Goal: Transaction & Acquisition: Purchase product/service

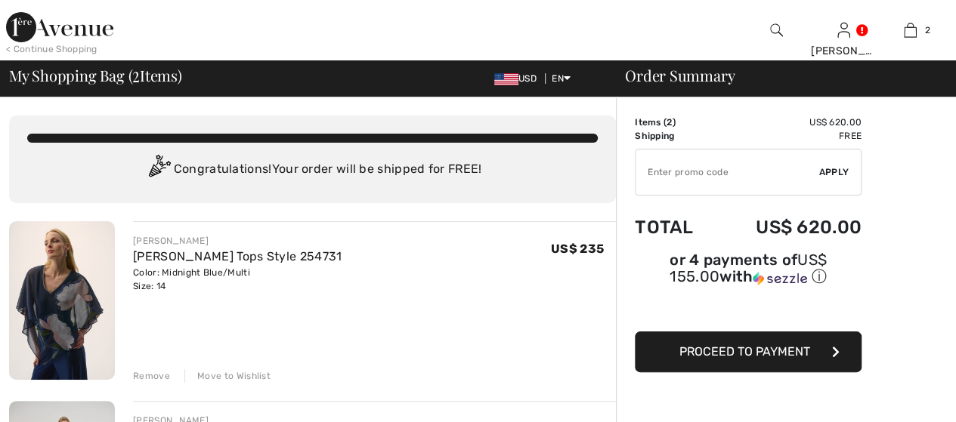
scroll to position [76, 0]
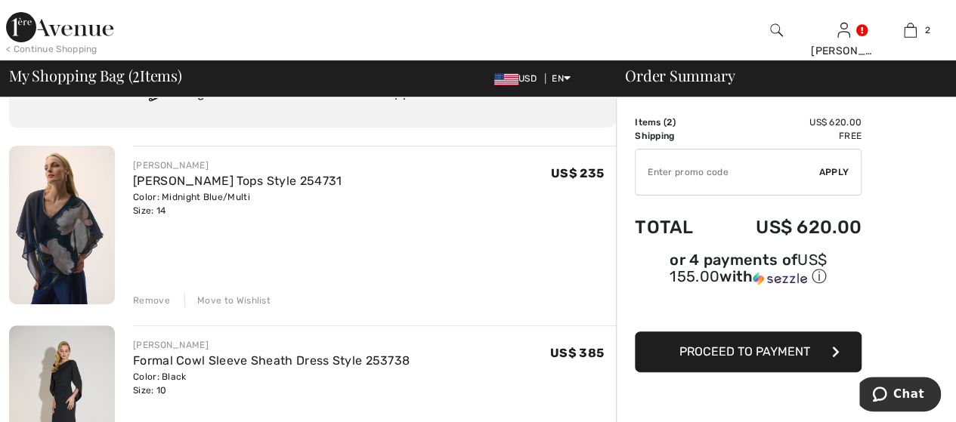
click at [146, 295] on div "Remove" at bounding box center [151, 301] width 37 height 14
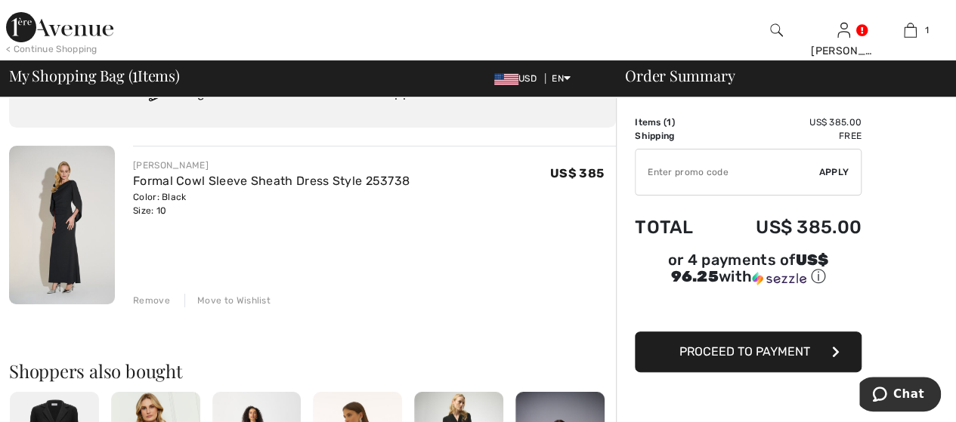
click at [792, 345] on span "Proceed to Payment" at bounding box center [744, 352] width 131 height 14
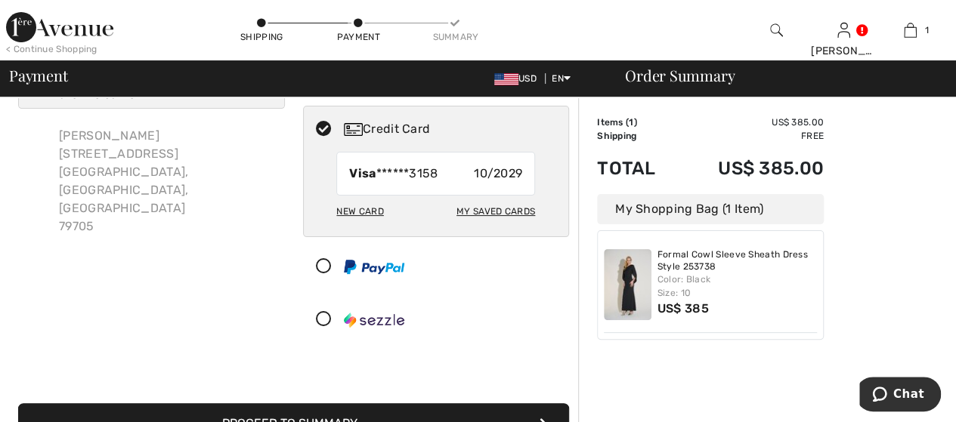
scroll to position [227, 0]
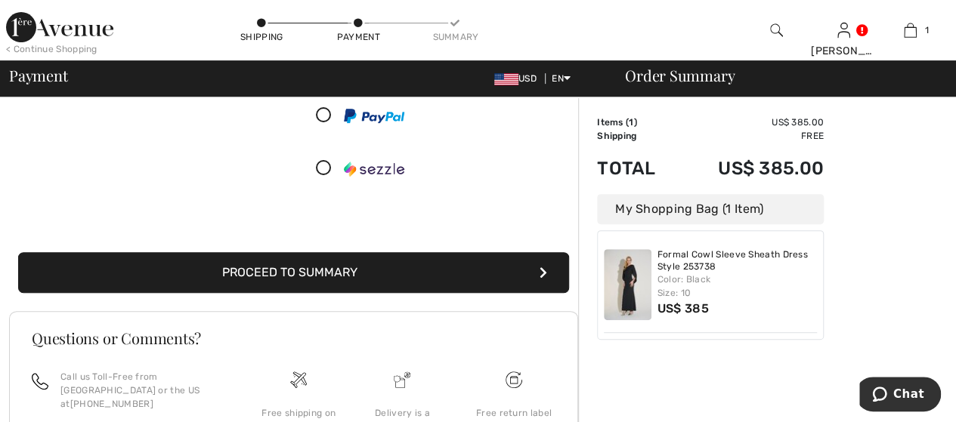
click at [386, 268] on button "Proceed to Summary" at bounding box center [293, 272] width 551 height 41
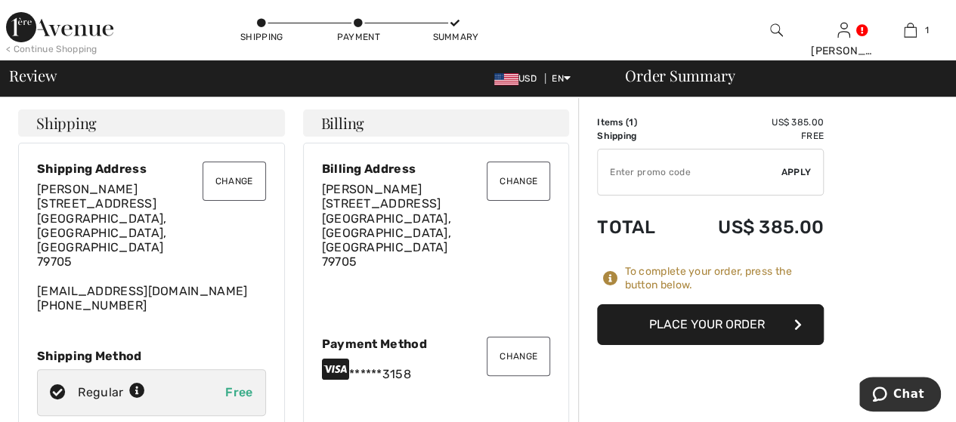
click at [725, 325] on button "Place Your Order" at bounding box center [710, 325] width 227 height 41
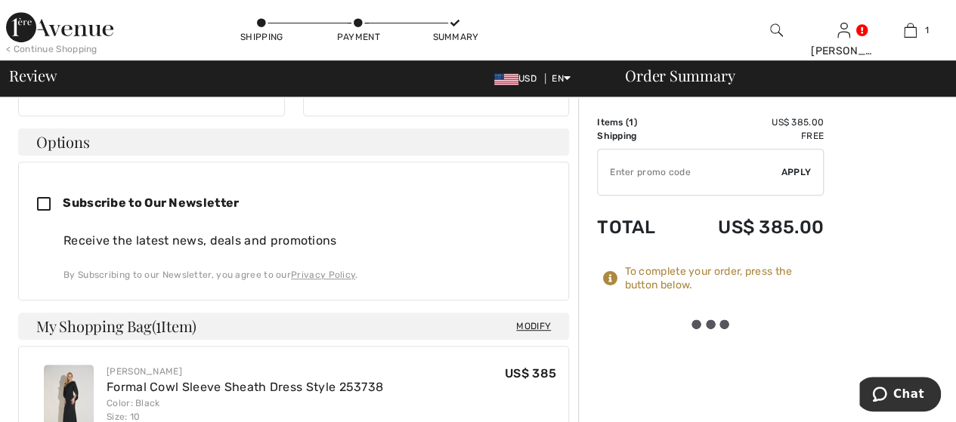
scroll to position [529, 0]
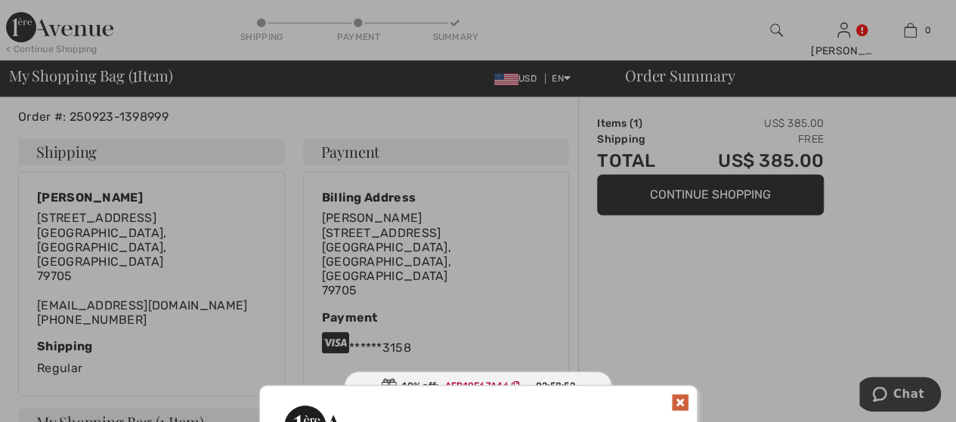
scroll to position [402, 0]
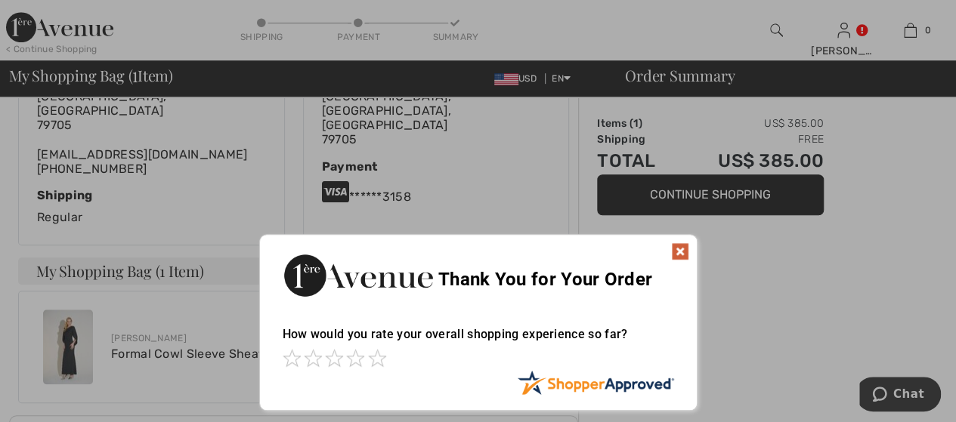
click at [685, 250] on img at bounding box center [680, 252] width 18 height 18
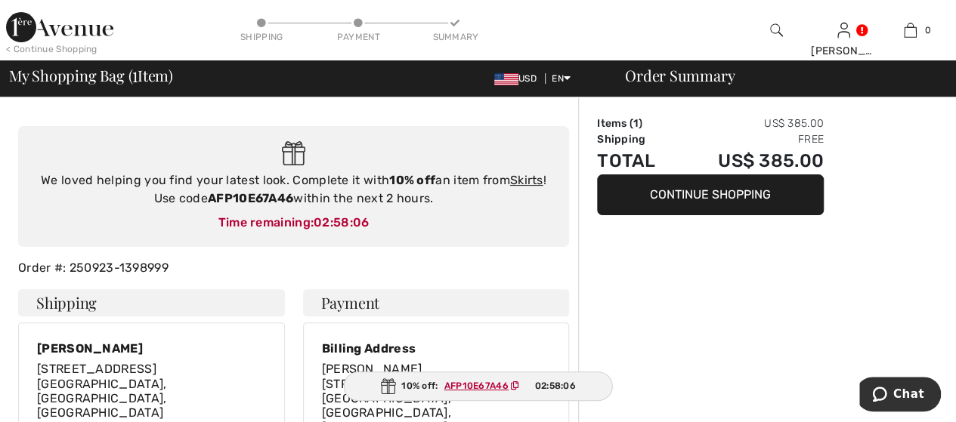
scroll to position [0, 0]
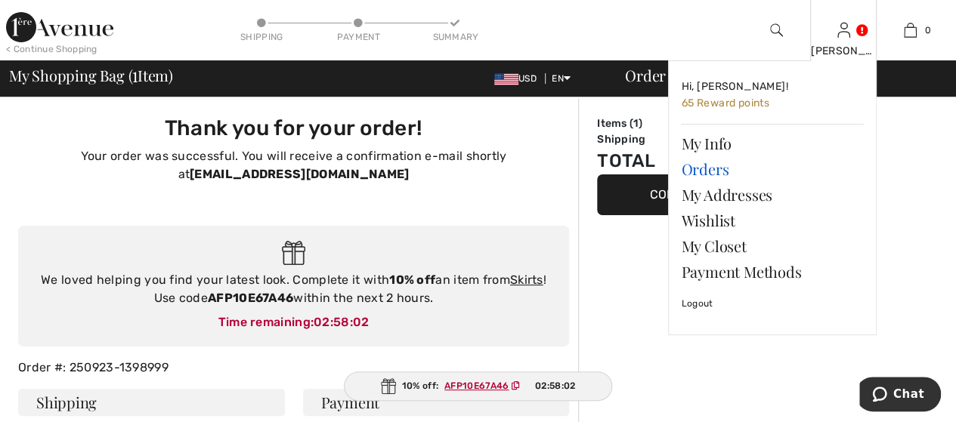
click at [712, 169] on link "Orders" at bounding box center [772, 169] width 183 height 26
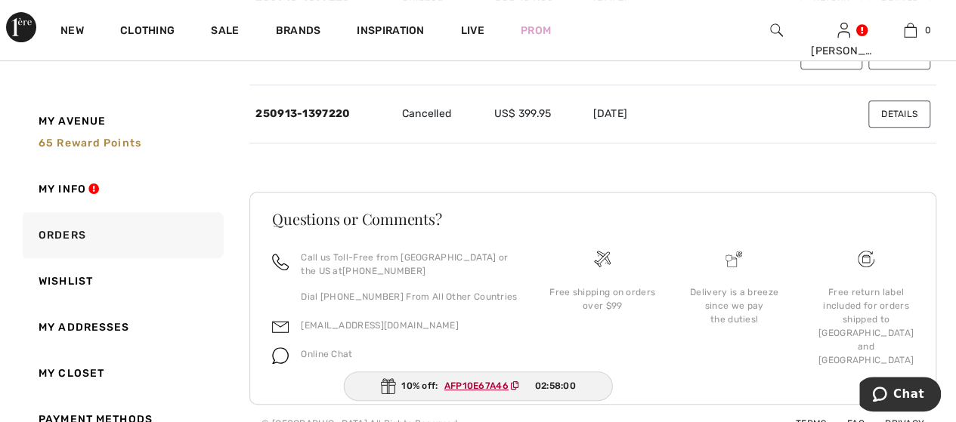
scroll to position [151, 0]
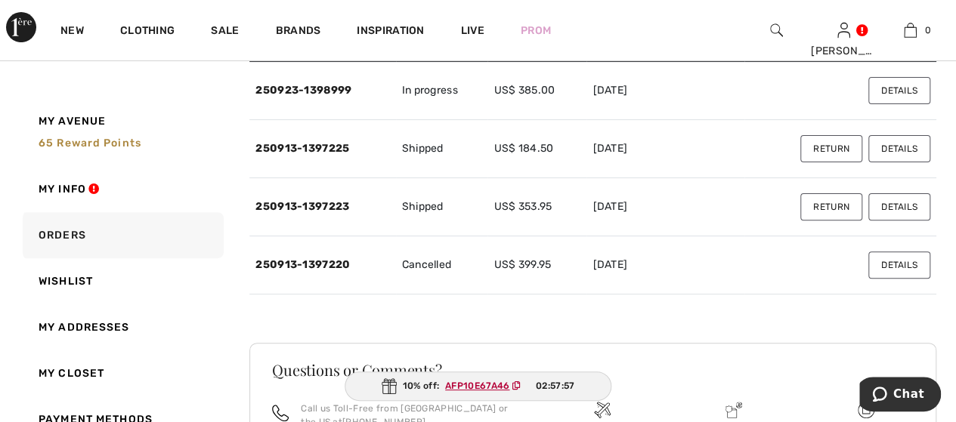
click at [902, 215] on button "Details" at bounding box center [899, 206] width 62 height 27
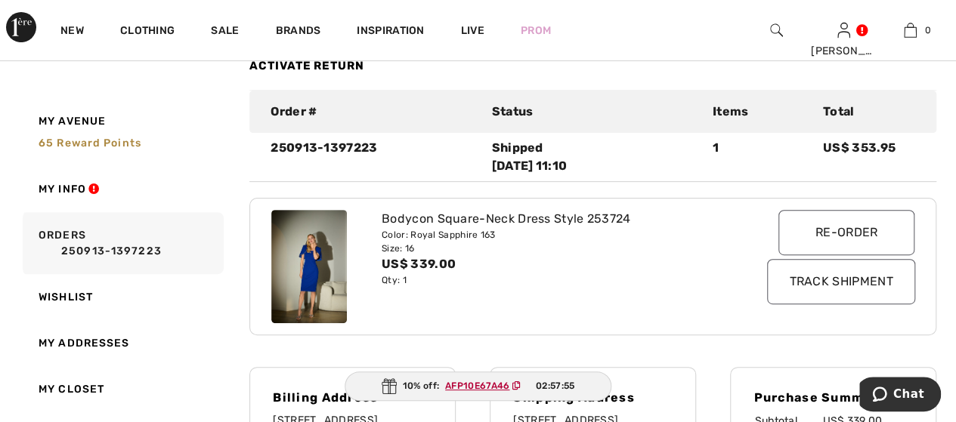
click at [343, 262] on img at bounding box center [309, 266] width 76 height 113
drag, startPoint x: 317, startPoint y: 251, endPoint x: 339, endPoint y: 240, distance: 24.7
click at [317, 249] on img at bounding box center [309, 266] width 76 height 113
click at [459, 220] on div "Bodycon Square-Neck Dress Style 253724" at bounding box center [565, 219] width 367 height 18
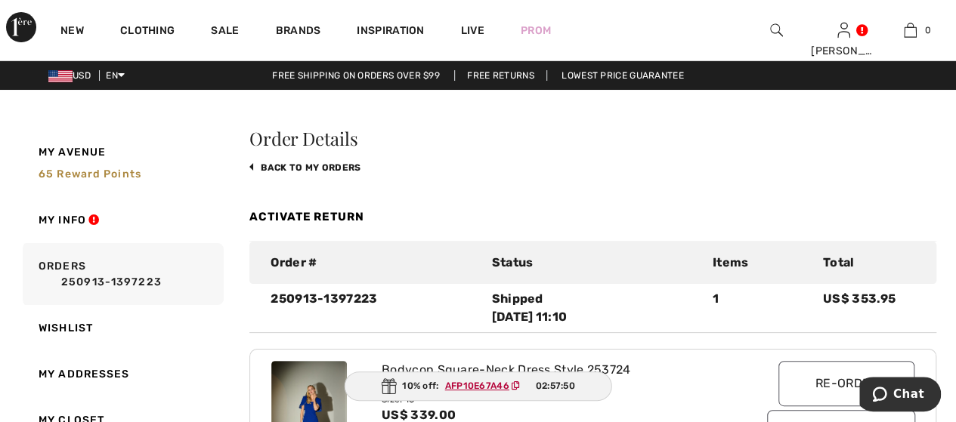
scroll to position [76, 0]
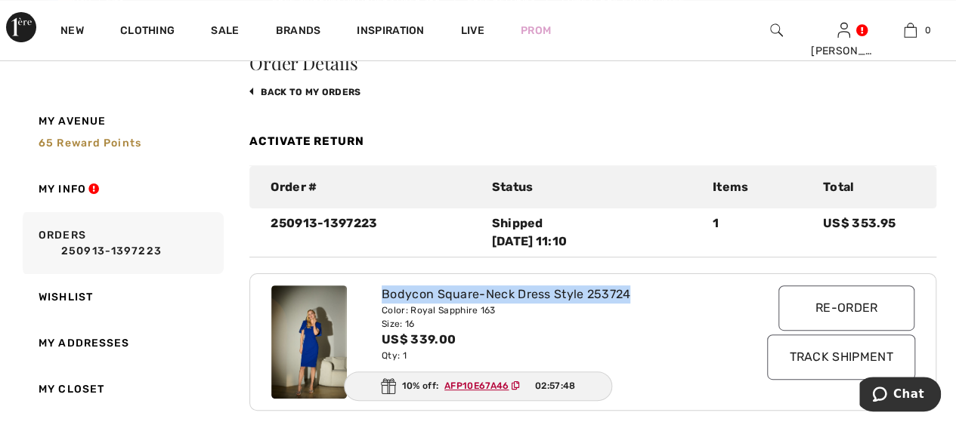
drag, startPoint x: 641, startPoint y: 292, endPoint x: 379, endPoint y: 292, distance: 262.2
click at [379, 292] on div "Bodycon Square-Neck Dress Style 253724 Color: Royal Sapphire 163 Size: 16 US$ 3…" at bounding box center [565, 342] width 385 height 113
copy div "Bodycon Square-Neck Dress Style 253724"
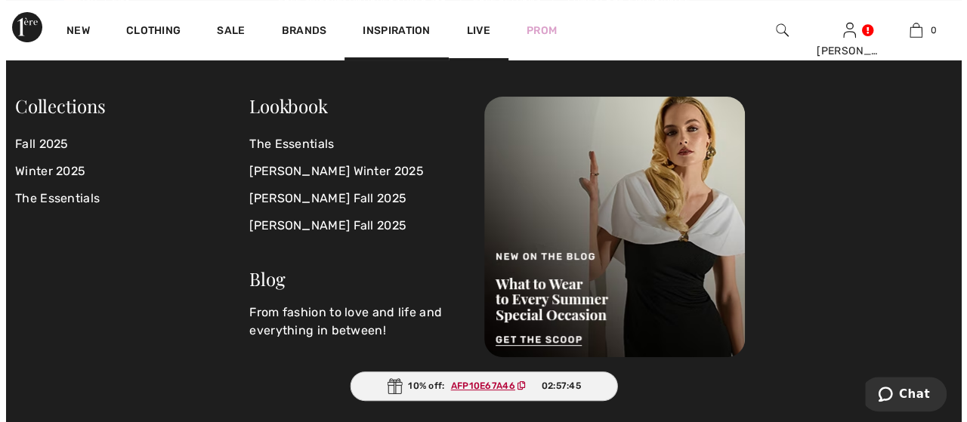
scroll to position [0, 0]
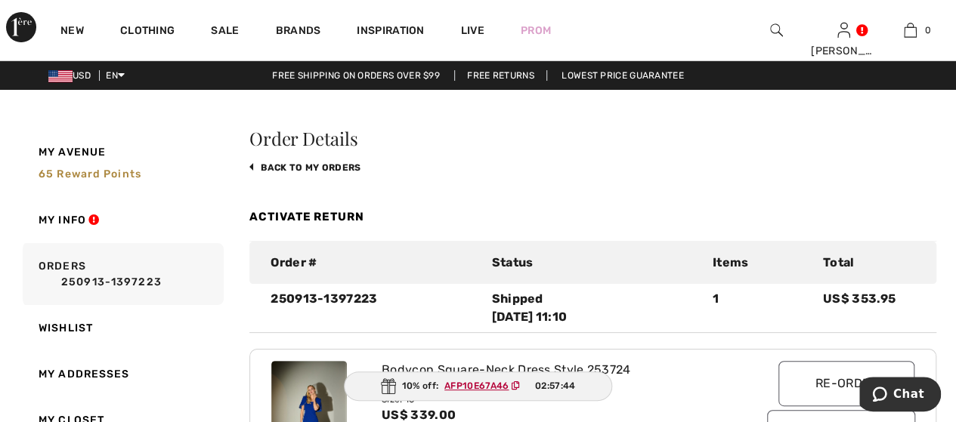
drag, startPoint x: 764, startPoint y: 39, endPoint x: 799, endPoint y: 22, distance: 38.9
click at [765, 39] on div at bounding box center [776, 30] width 67 height 60
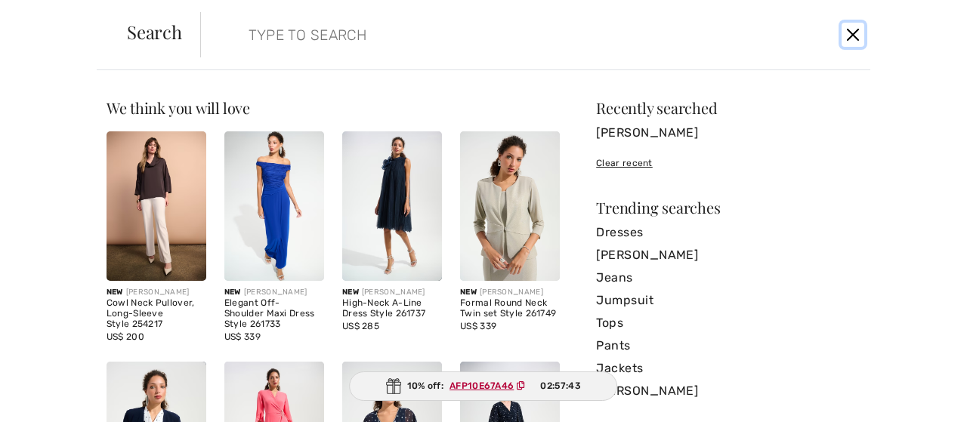
click at [856, 28] on button "Close" at bounding box center [853, 35] width 23 height 24
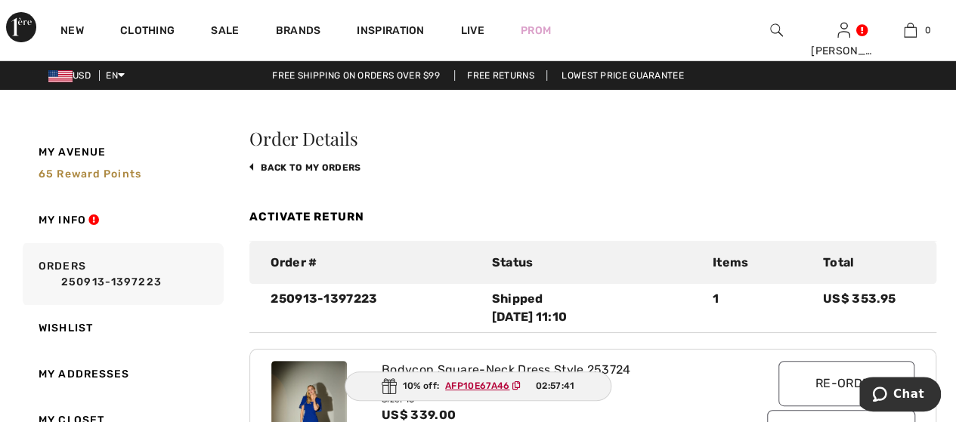
click at [776, 30] on img at bounding box center [776, 30] width 13 height 18
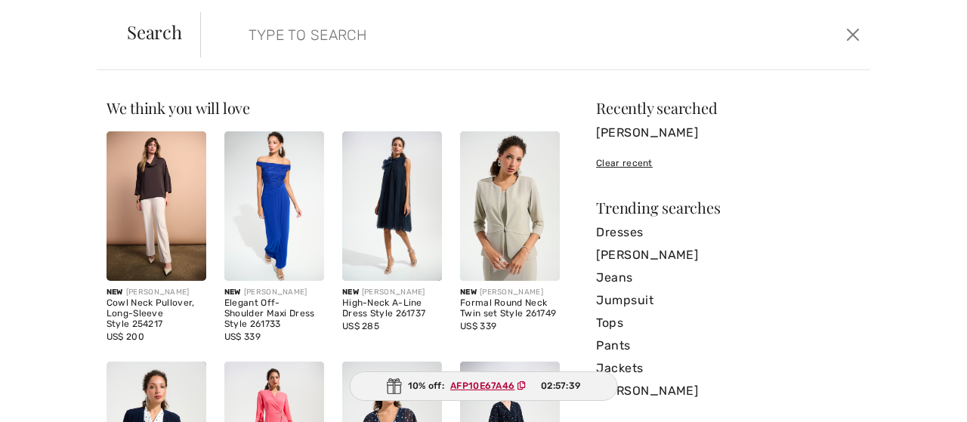
paste input "Bodycon Square-Neck Dress Style 253724"
type input "Bodycon Square-Neck Dress Style 253724"
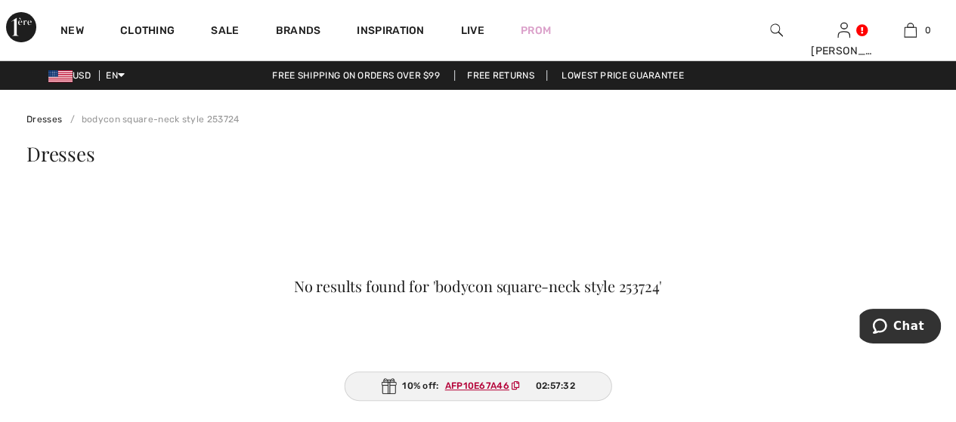
click at [771, 27] on img at bounding box center [776, 30] width 13 height 18
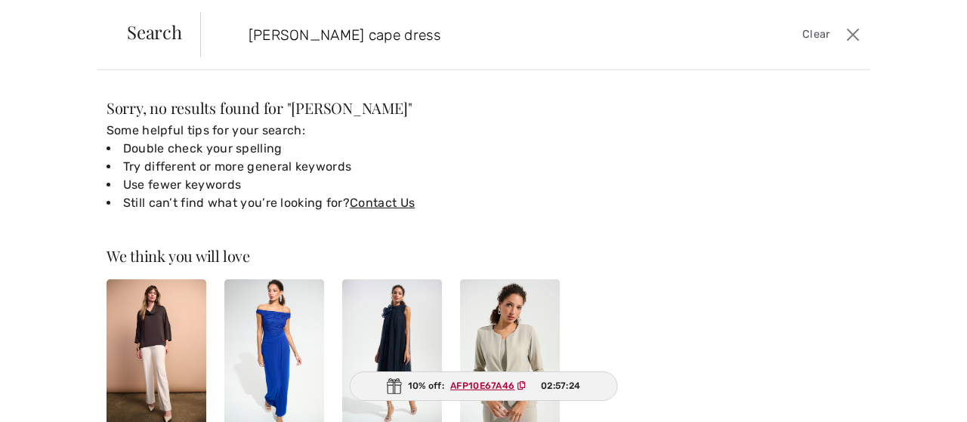
type input "joseph ribkoff cape dress"
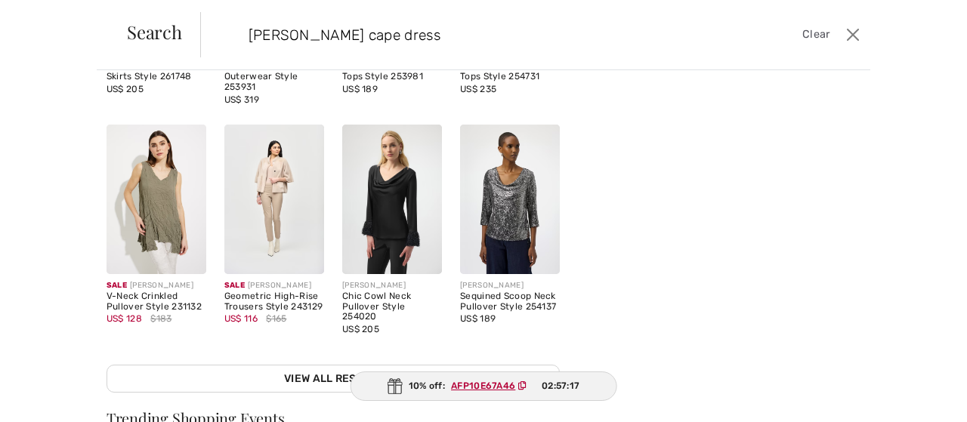
scroll to position [378, 0]
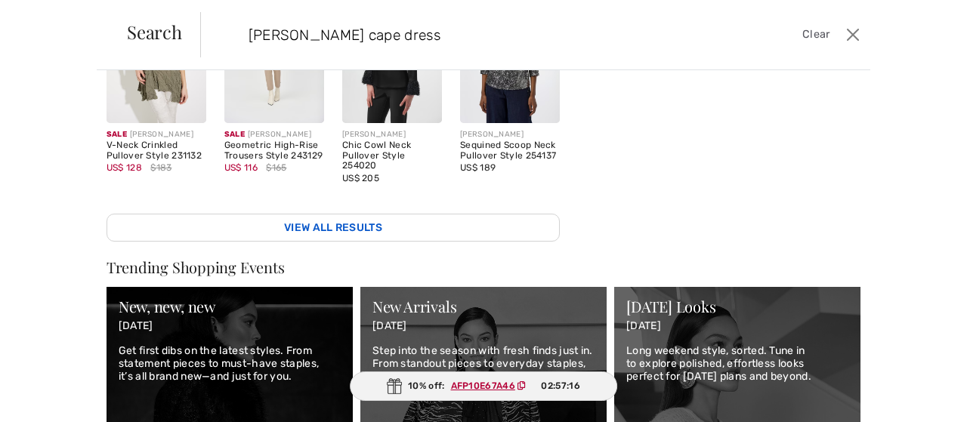
click at [426, 224] on link "View All Results" at bounding box center [333, 228] width 453 height 28
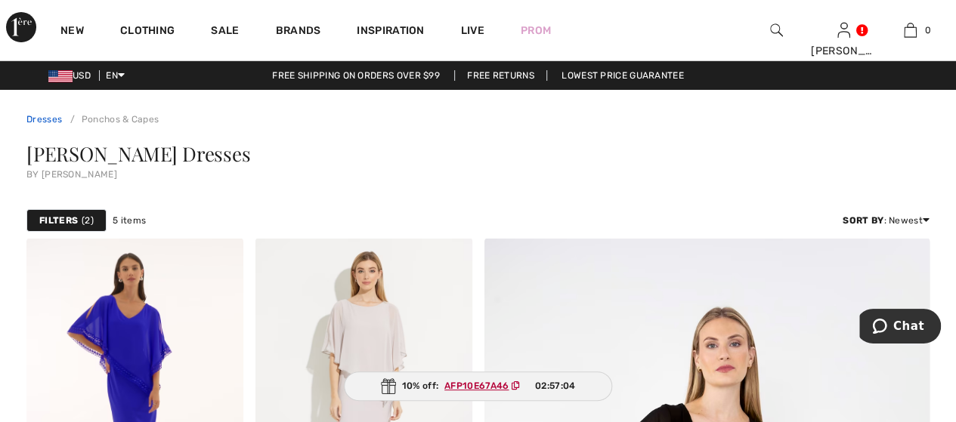
click at [45, 119] on link "Dresses" at bounding box center [44, 119] width 36 height 11
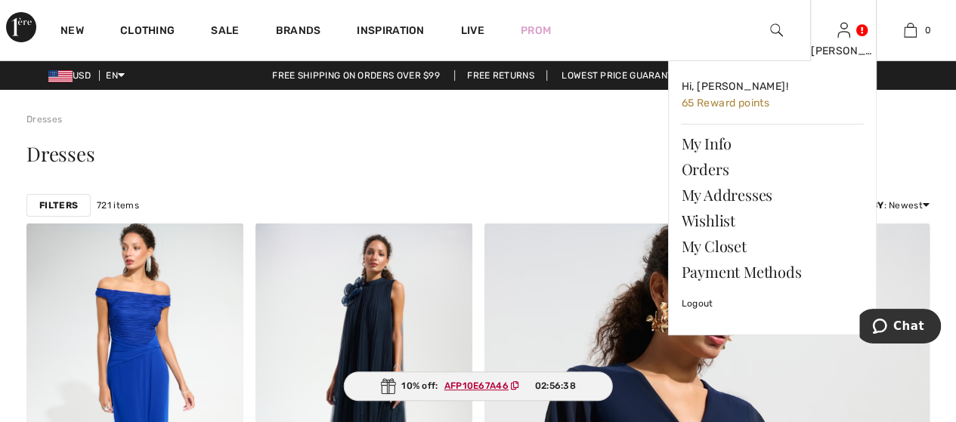
click at [858, 44] on div "[PERSON_NAME]" at bounding box center [844, 51] width 66 height 16
click at [852, 40] on div "Misty Hi, Misty! 65 Reward points My Info Orders My Addresses Wishlist My Close…" at bounding box center [843, 30] width 67 height 60
click at [709, 167] on link "Orders" at bounding box center [772, 169] width 183 height 26
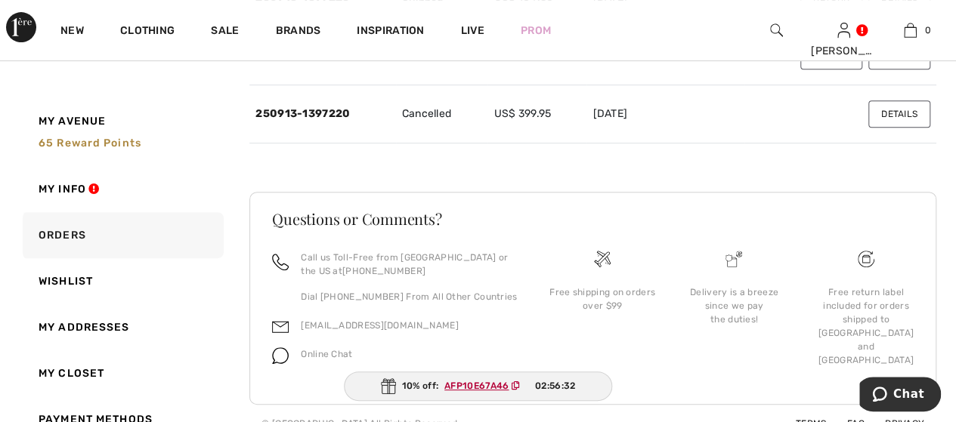
scroll to position [76, 0]
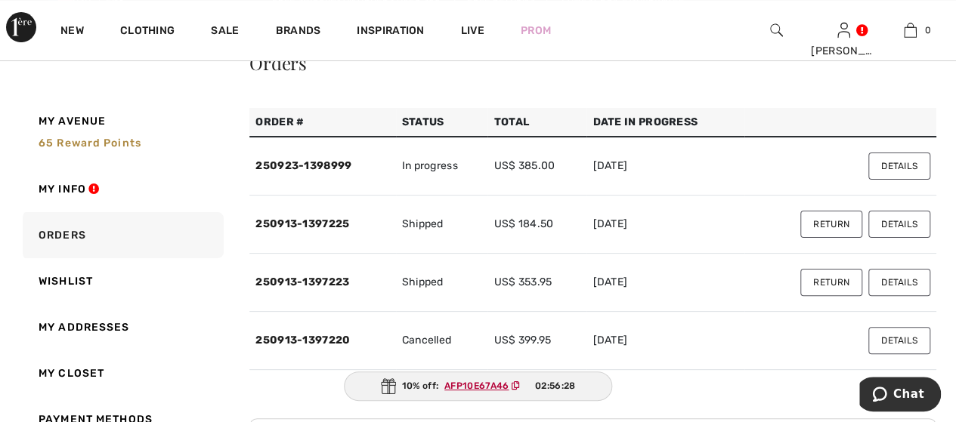
click at [908, 285] on button "Details" at bounding box center [899, 282] width 62 height 27
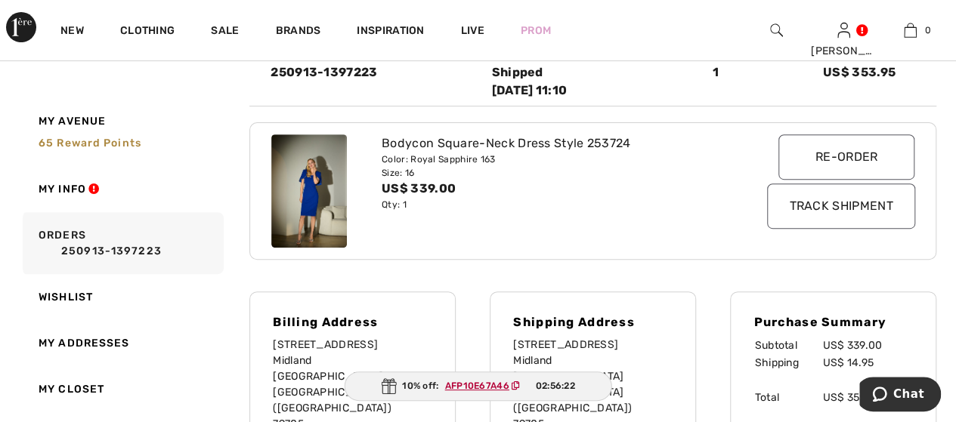
scroll to position [151, 0]
